Goal: Ask a question

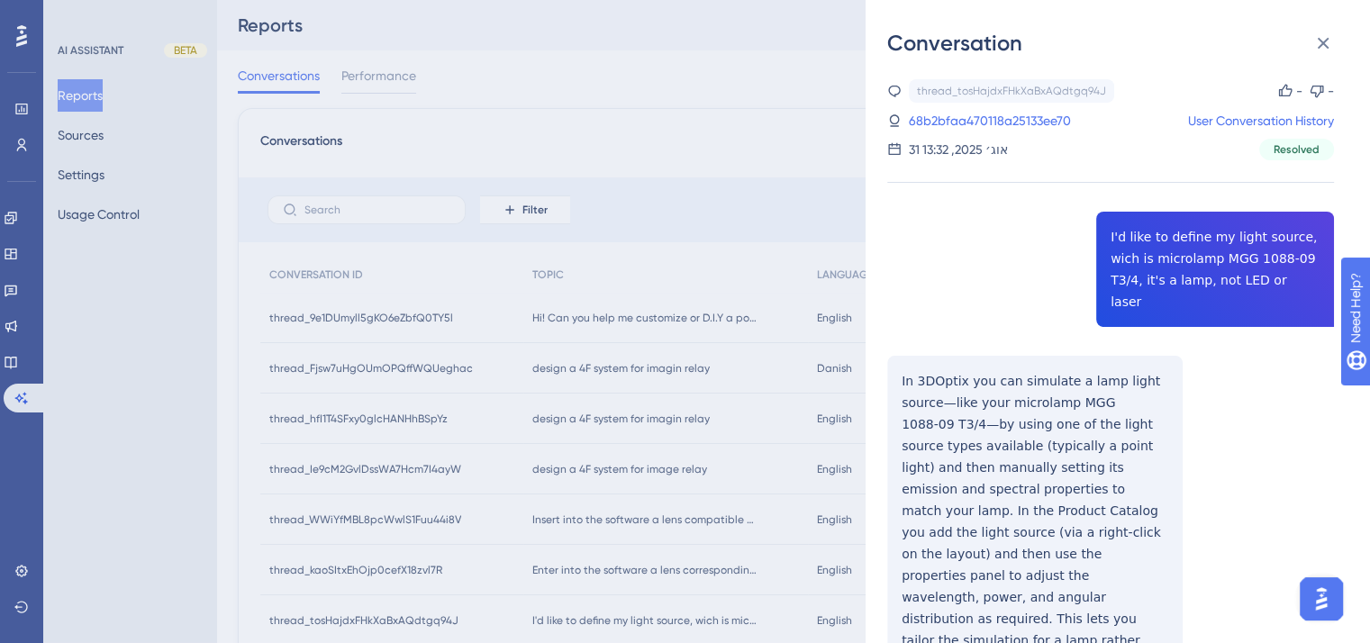
click at [688, 322] on div "Conversation thread_tosHajdxFHkXaBxAQdtgq94J Copy - - 68b2bfaa470118a25133ee70 …" at bounding box center [685, 321] width 1370 height 643
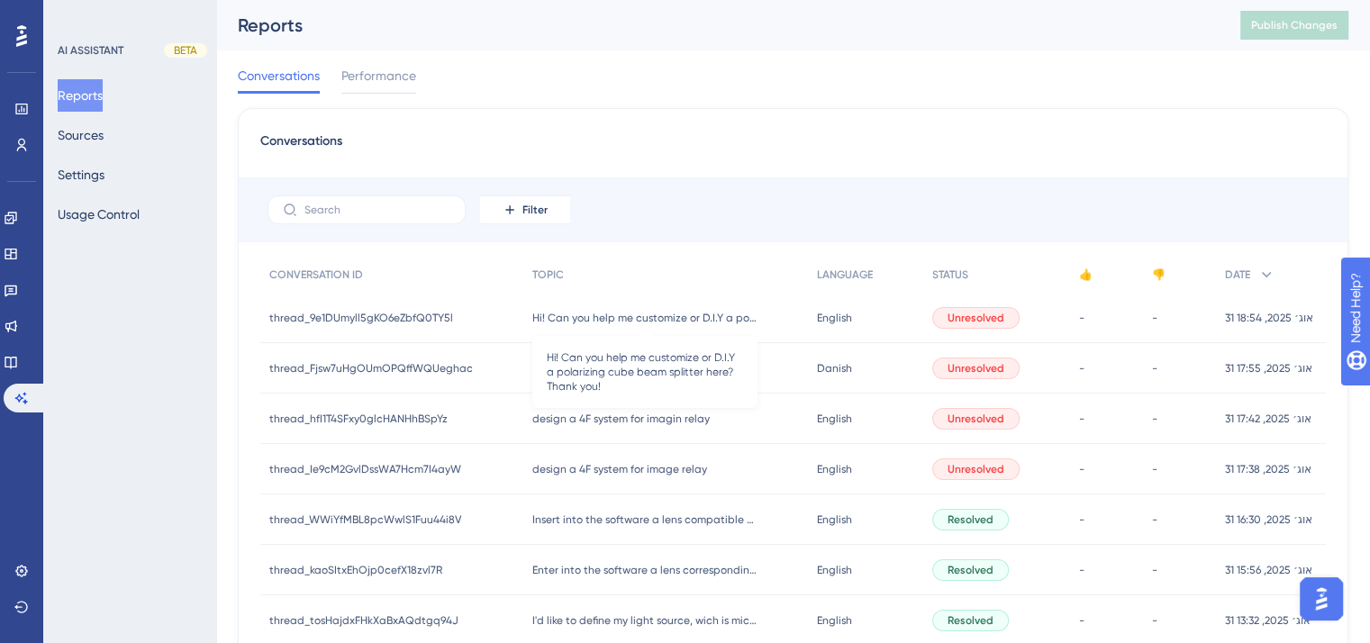
click at [716, 324] on span "Hi! Can you help me customize or D.I.Y a polarizing cube beam splitter here? Th…" at bounding box center [644, 318] width 225 height 14
click at [716, 324] on div at bounding box center [685, 321] width 1370 height 643
click at [717, 314] on span "Hi! Can you help me customize or D.I.Y a polarizing cube beam splitter here? Th…" at bounding box center [644, 318] width 225 height 14
click at [717, 314] on div at bounding box center [685, 321] width 1370 height 643
